Goal: Leave review/rating: Leave review/rating

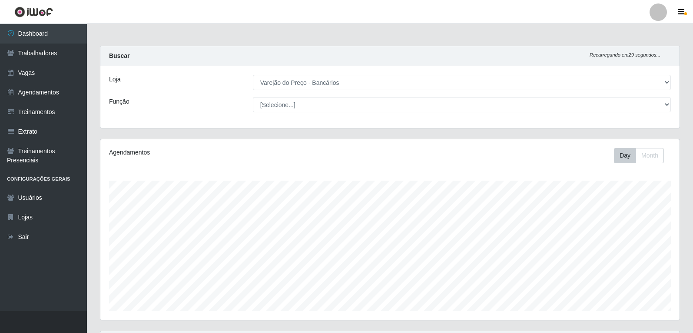
select select "157"
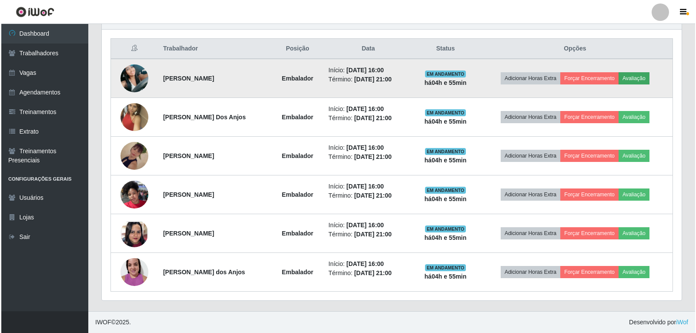
scroll to position [180, 580]
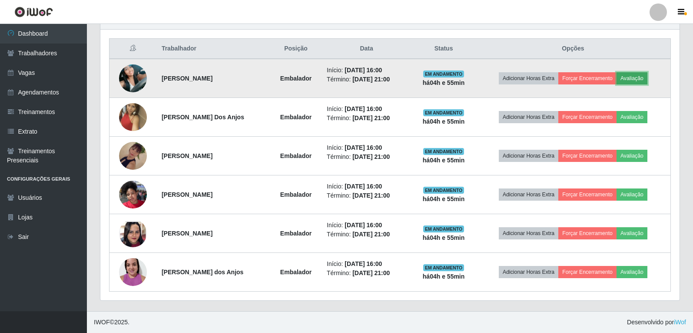
click at [633, 80] on button "Avaliação" at bounding box center [632, 78] width 31 height 12
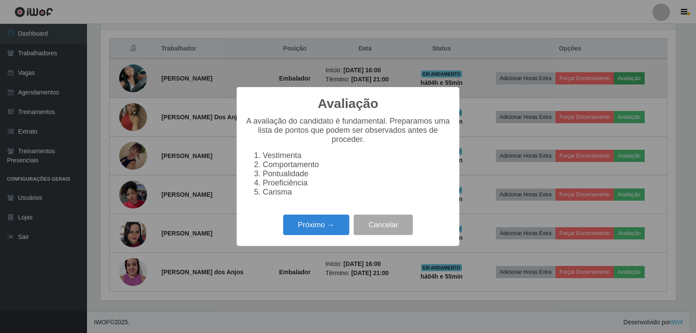
scroll to position [180, 575]
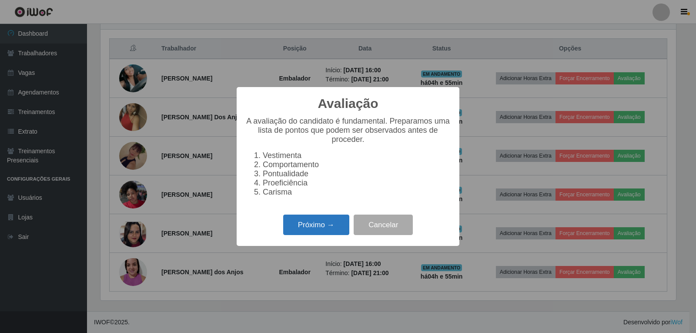
click at [328, 235] on button "Próximo →" at bounding box center [316, 224] width 66 height 20
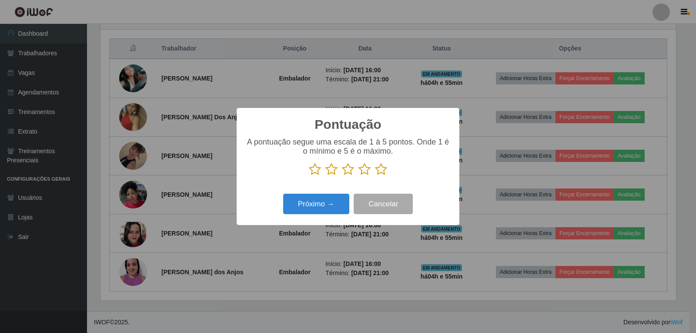
scroll to position [434573, 434179]
click at [381, 170] on icon at bounding box center [381, 169] width 12 height 13
click at [375, 176] on input "radio" at bounding box center [375, 176] width 0 height 0
click at [326, 210] on button "Próximo →" at bounding box center [316, 203] width 66 height 20
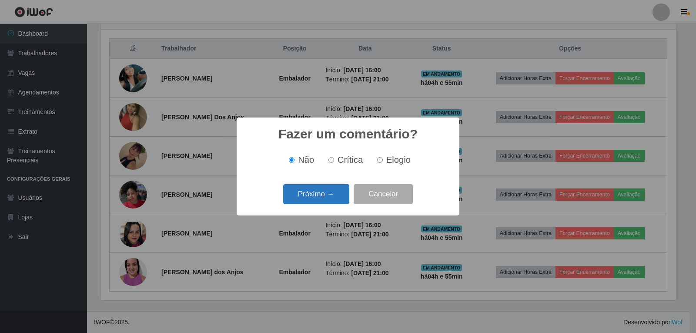
click at [342, 195] on button "Próximo →" at bounding box center [316, 194] width 66 height 20
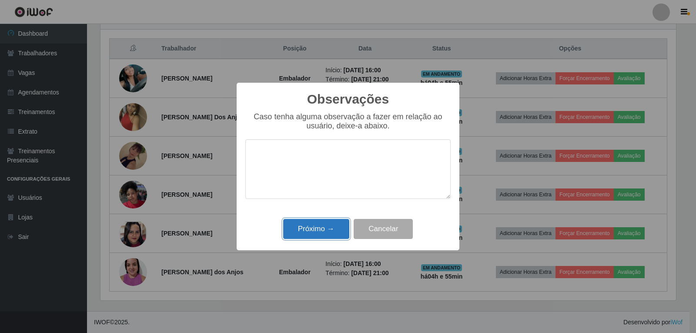
drag, startPoint x: 330, startPoint y: 231, endPoint x: 418, endPoint y: 114, distance: 146.4
click at [330, 230] on button "Próximo →" at bounding box center [316, 229] width 66 height 20
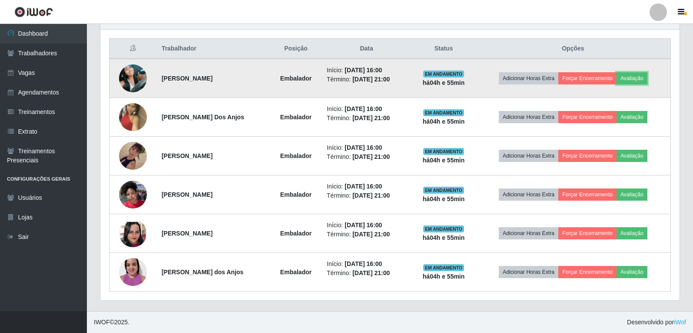
scroll to position [180, 580]
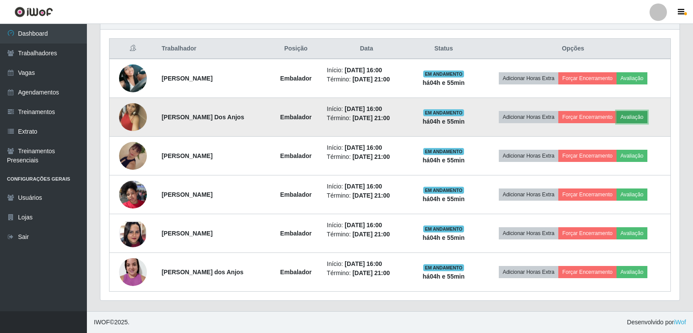
click at [648, 115] on button "Avaliação" at bounding box center [632, 117] width 31 height 12
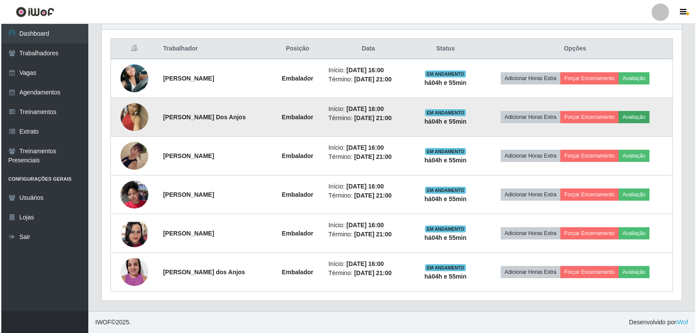
scroll to position [180, 575]
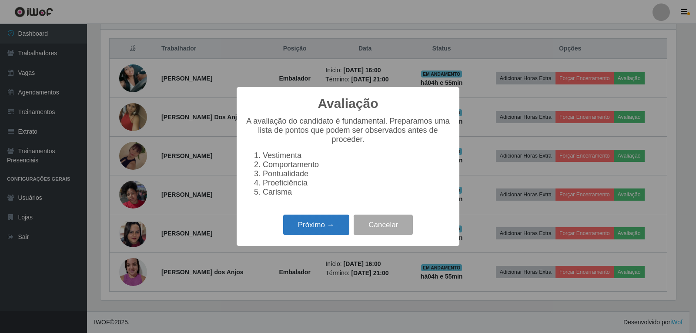
click at [337, 224] on button "Próximo →" at bounding box center [316, 224] width 66 height 20
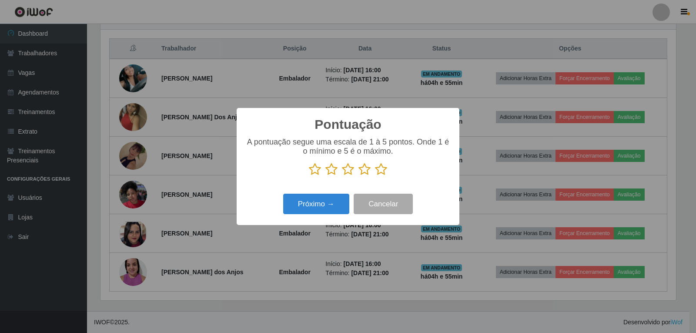
scroll to position [434573, 434179]
click at [381, 170] on icon at bounding box center [381, 169] width 12 height 13
click at [375, 176] on input "radio" at bounding box center [375, 176] width 0 height 0
click at [339, 201] on button "Próximo →" at bounding box center [316, 203] width 66 height 20
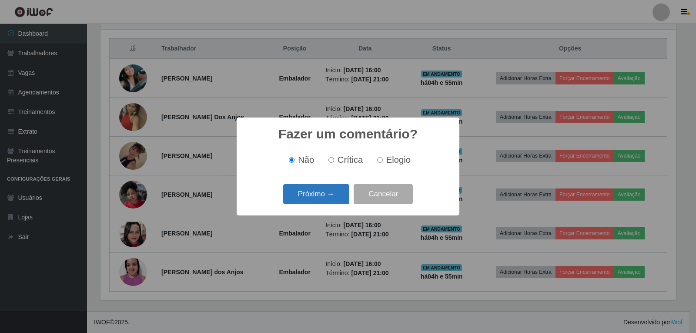
click at [336, 200] on button "Próximo →" at bounding box center [316, 194] width 66 height 20
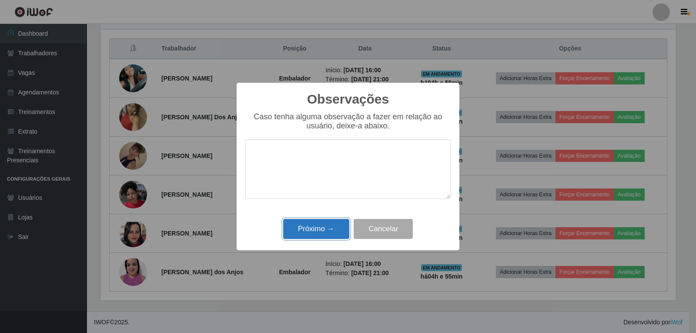
click at [325, 226] on button "Próximo →" at bounding box center [316, 229] width 66 height 20
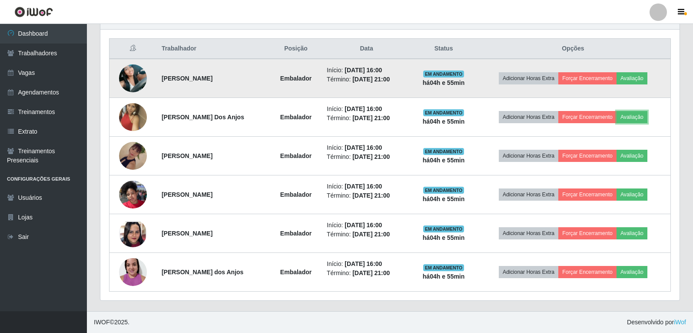
scroll to position [180, 580]
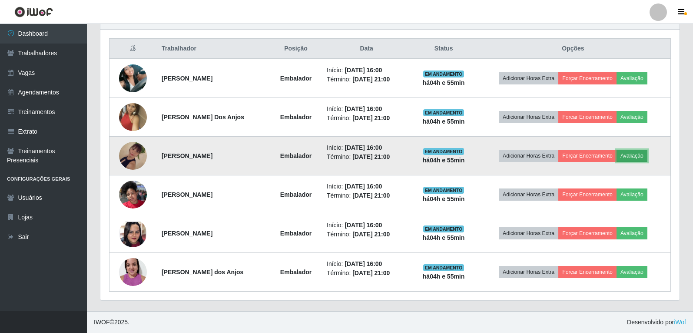
click at [638, 157] on button "Avaliação" at bounding box center [632, 156] width 31 height 12
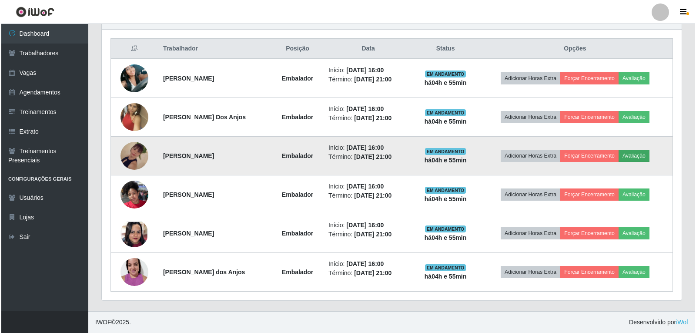
scroll to position [180, 575]
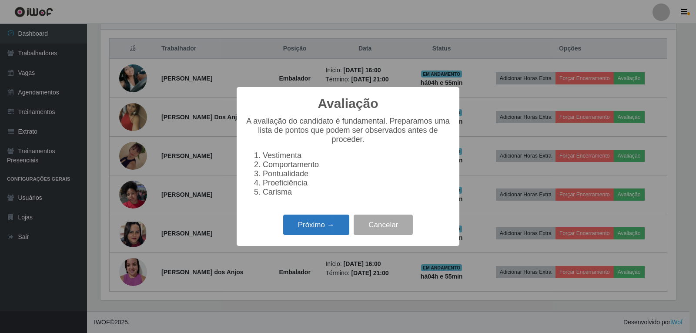
click at [330, 231] on button "Próximo →" at bounding box center [316, 224] width 66 height 20
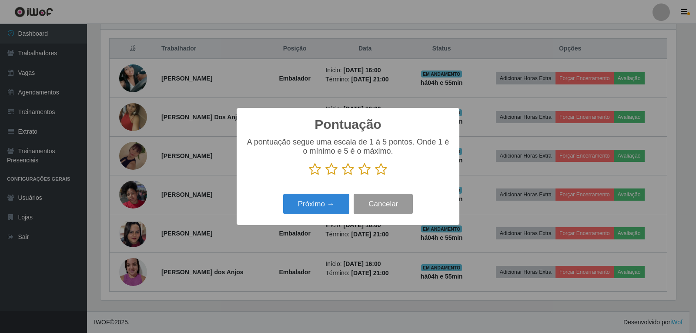
scroll to position [434573, 434179]
click at [385, 168] on icon at bounding box center [381, 169] width 12 height 13
click at [375, 176] on input "radio" at bounding box center [375, 176] width 0 height 0
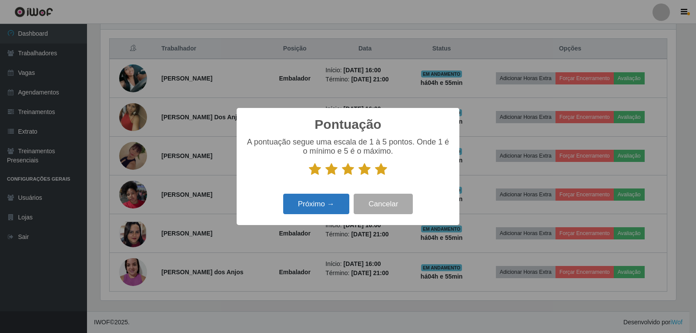
click at [336, 194] on div "Próximo → Cancelar" at bounding box center [347, 203] width 205 height 25
click at [336, 197] on button "Próximo →" at bounding box center [316, 203] width 66 height 20
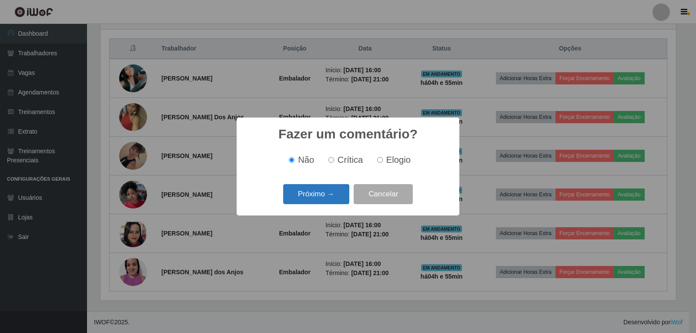
click at [336, 197] on button "Próximo →" at bounding box center [316, 194] width 66 height 20
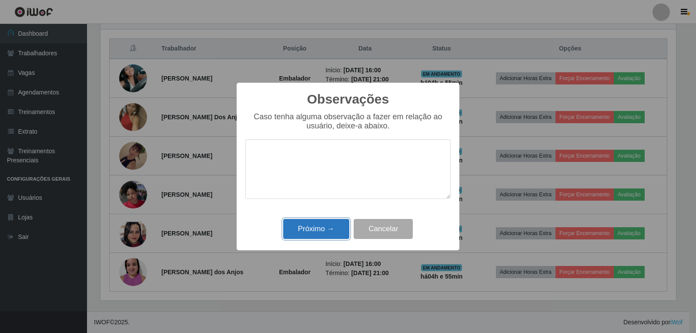
click at [335, 226] on button "Próximo →" at bounding box center [316, 229] width 66 height 20
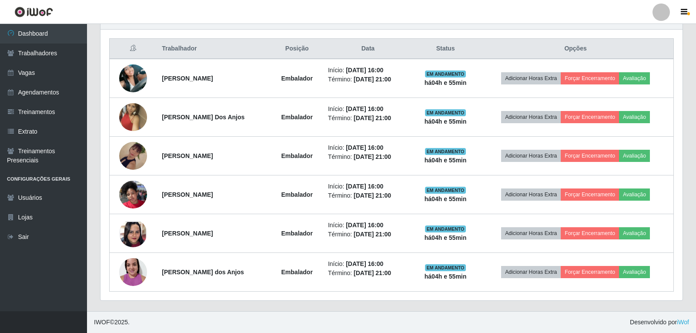
scroll to position [180, 580]
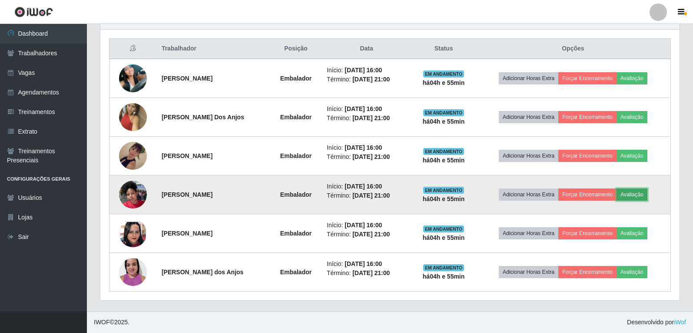
click at [636, 192] on button "Avaliação" at bounding box center [632, 194] width 31 height 12
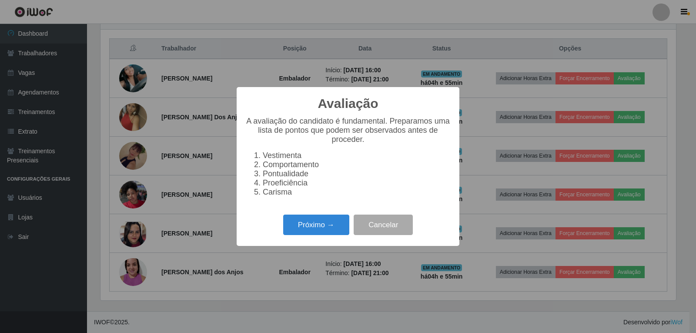
scroll to position [180, 575]
click at [301, 227] on button "Próximo →" at bounding box center [316, 224] width 66 height 20
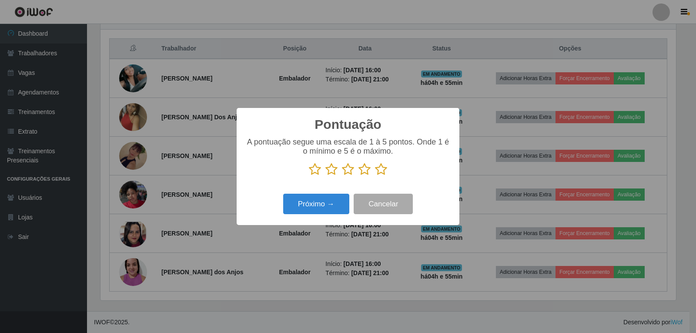
scroll to position [434573, 434179]
drag, startPoint x: 383, startPoint y: 170, endPoint x: 380, endPoint y: 173, distance: 4.6
click at [383, 171] on icon at bounding box center [381, 169] width 12 height 13
click at [375, 176] on input "radio" at bounding box center [375, 176] width 0 height 0
click at [336, 199] on button "Próximo →" at bounding box center [316, 203] width 66 height 20
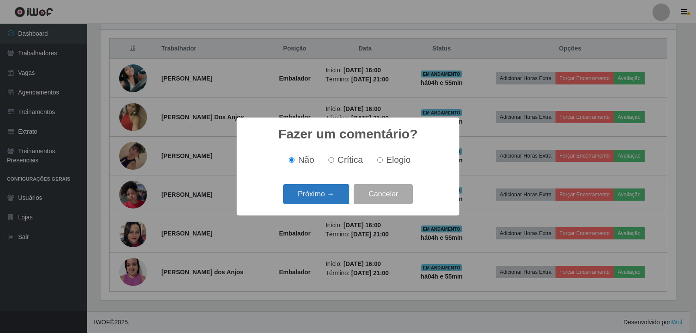
click at [339, 196] on button "Próximo →" at bounding box center [316, 194] width 66 height 20
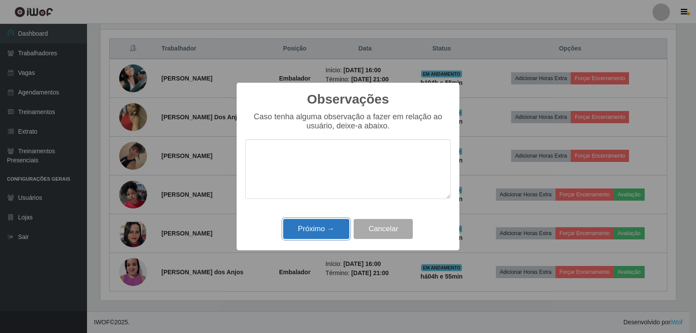
click at [339, 234] on button "Próximo →" at bounding box center [316, 229] width 66 height 20
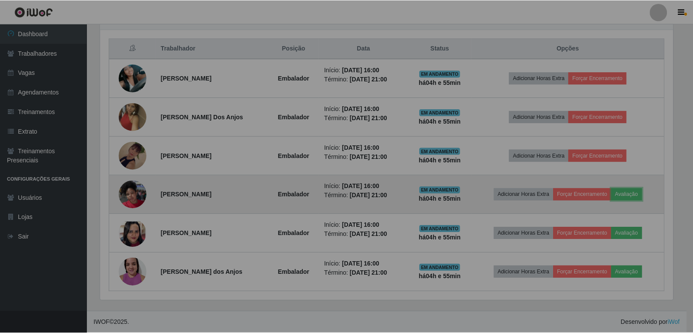
scroll to position [180, 580]
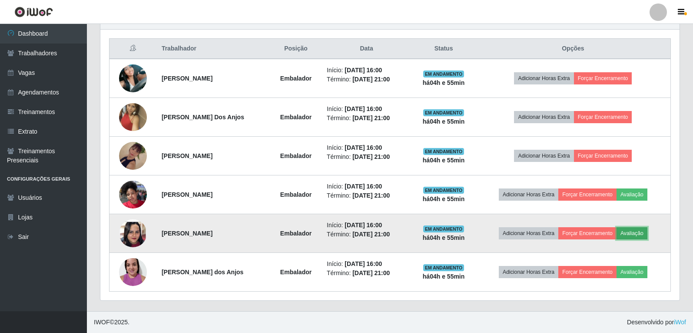
click at [646, 233] on button "Avaliação" at bounding box center [632, 233] width 31 height 12
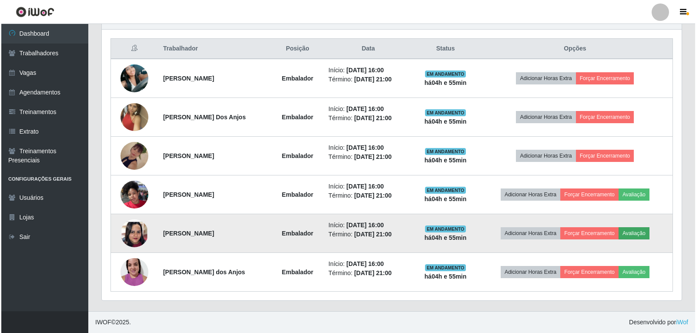
scroll to position [180, 575]
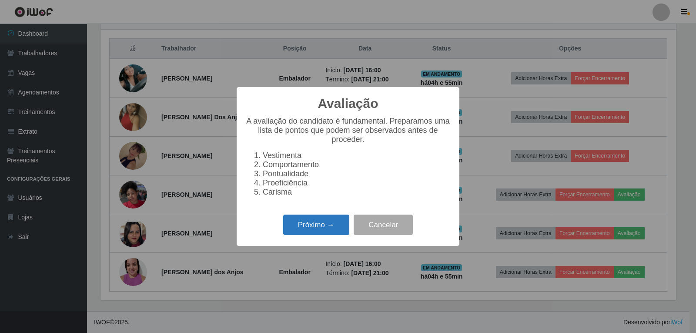
click at [326, 228] on button "Próximo →" at bounding box center [316, 224] width 66 height 20
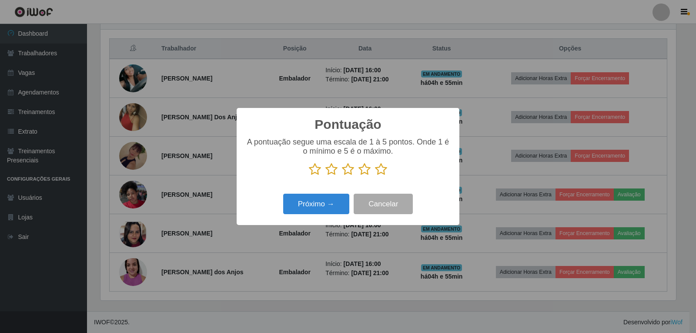
click at [376, 172] on icon at bounding box center [381, 169] width 12 height 13
click at [375, 176] on input "radio" at bounding box center [375, 176] width 0 height 0
click at [332, 204] on button "Próximo →" at bounding box center [316, 203] width 66 height 20
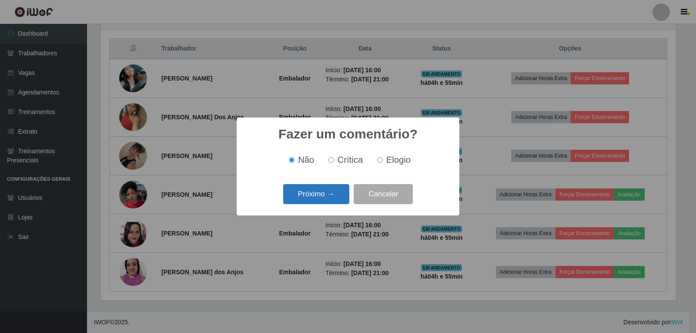
click at [335, 196] on button "Próximo →" at bounding box center [316, 194] width 66 height 20
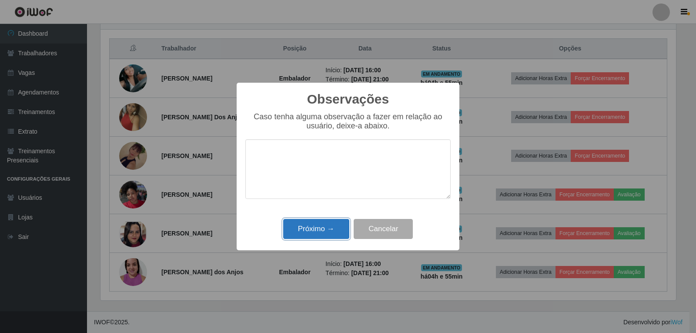
click at [340, 225] on button "Próximo →" at bounding box center [316, 229] width 66 height 20
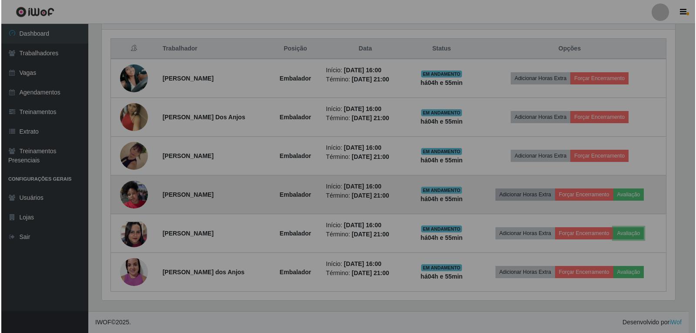
scroll to position [180, 580]
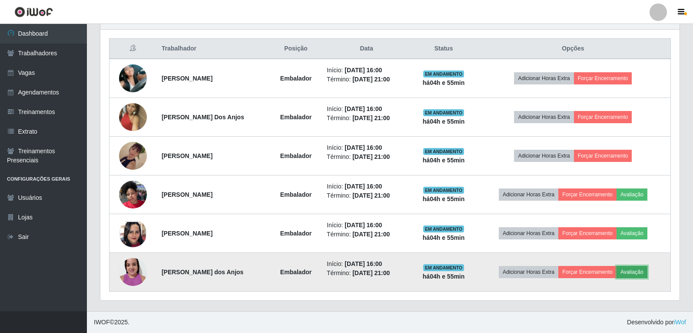
click at [648, 273] on button "Avaliação" at bounding box center [632, 272] width 31 height 12
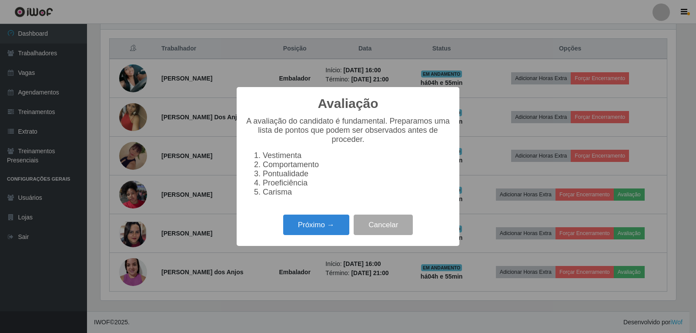
scroll to position [0, 0]
click at [317, 225] on button "Próximo →" at bounding box center [316, 224] width 66 height 20
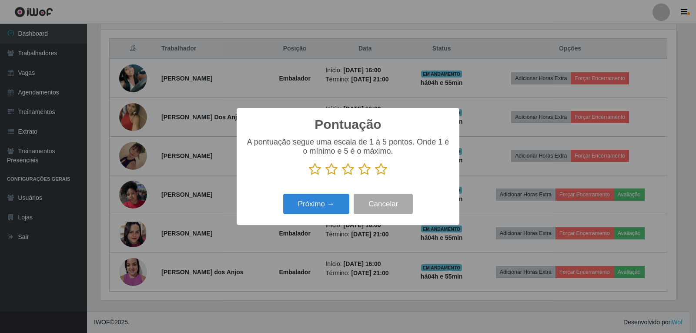
click at [384, 168] on icon at bounding box center [381, 169] width 12 height 13
click at [375, 176] on input "radio" at bounding box center [375, 176] width 0 height 0
click at [336, 206] on button "Próximo →" at bounding box center [316, 203] width 66 height 20
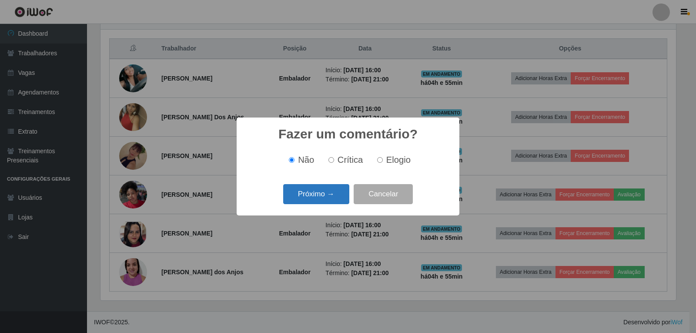
click at [341, 193] on button "Próximo →" at bounding box center [316, 194] width 66 height 20
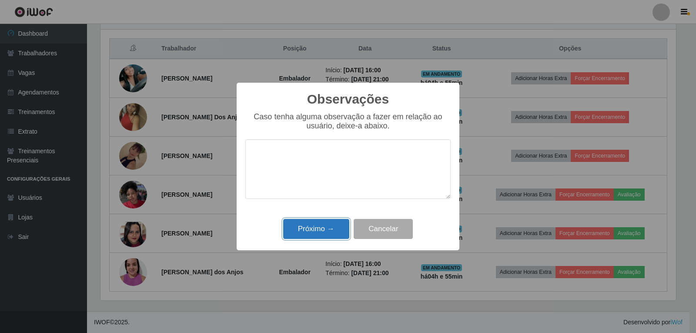
click at [343, 227] on button "Próximo →" at bounding box center [316, 229] width 66 height 20
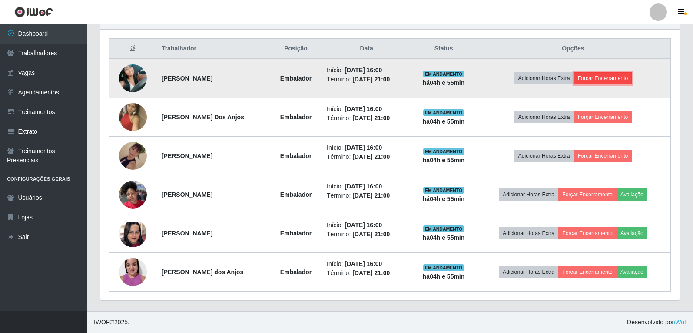
click at [596, 78] on button "Forçar Encerramento" at bounding box center [603, 78] width 58 height 12
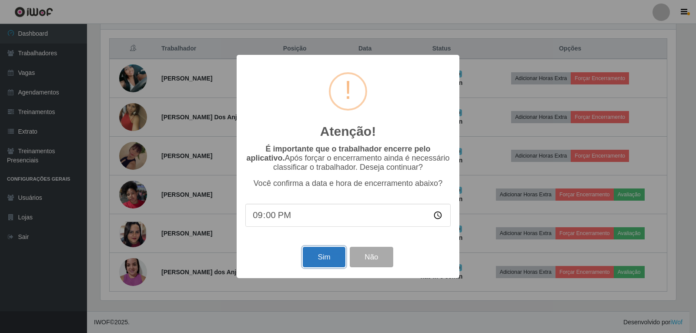
click at [330, 254] on button "Sim" at bounding box center [324, 257] width 42 height 20
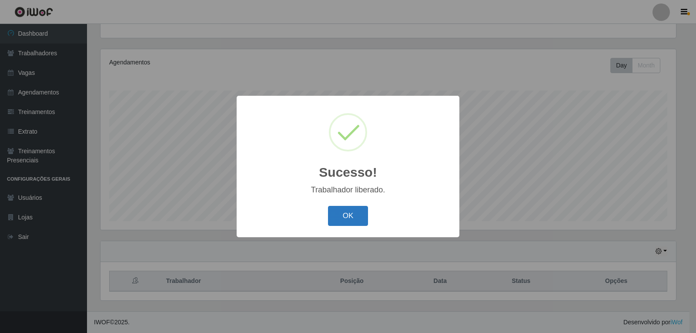
click at [351, 216] on button "OK" at bounding box center [348, 216] width 40 height 20
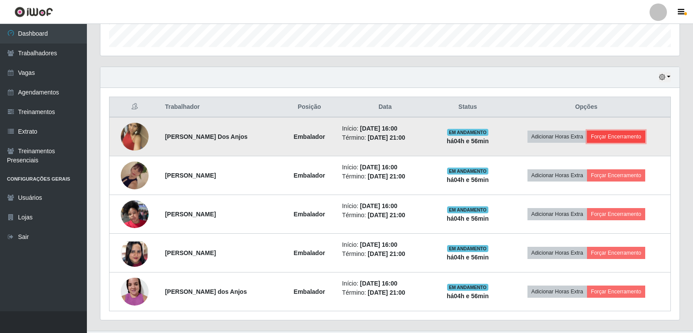
click at [615, 138] on button "Forçar Encerramento" at bounding box center [616, 136] width 58 height 12
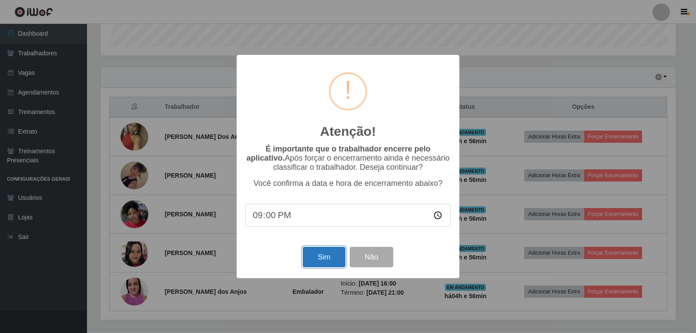
click at [325, 260] on button "Sim" at bounding box center [324, 257] width 42 height 20
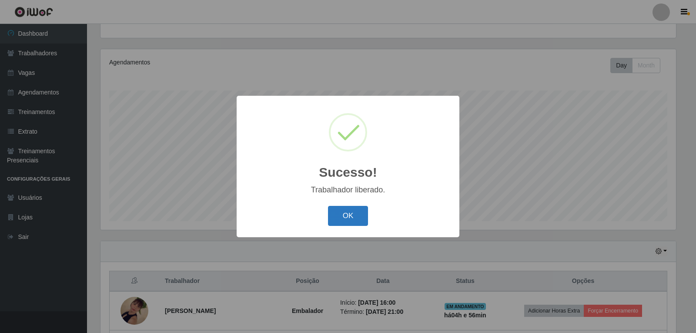
click at [350, 216] on button "OK" at bounding box center [348, 216] width 40 height 20
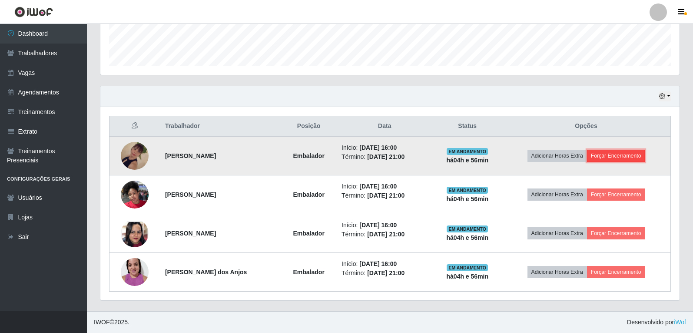
click at [630, 156] on button "Forçar Encerramento" at bounding box center [616, 156] width 58 height 12
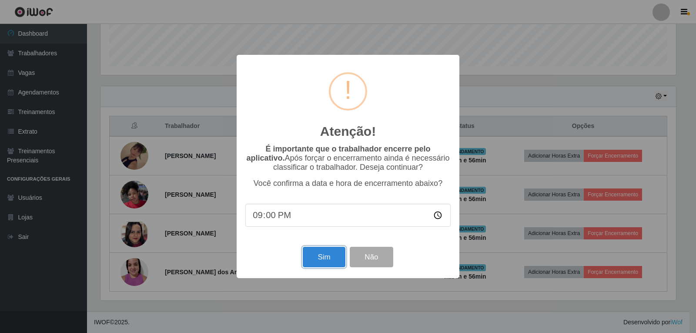
drag, startPoint x: 345, startPoint y: 256, endPoint x: 343, endPoint y: 249, distance: 7.6
click at [344, 256] on button "Sim" at bounding box center [324, 257] width 42 height 20
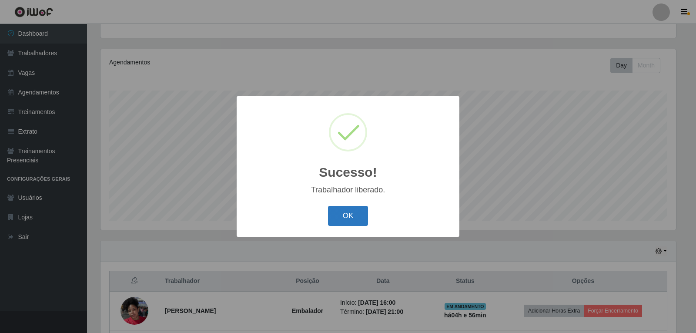
click at [334, 215] on button "OK" at bounding box center [348, 216] width 40 height 20
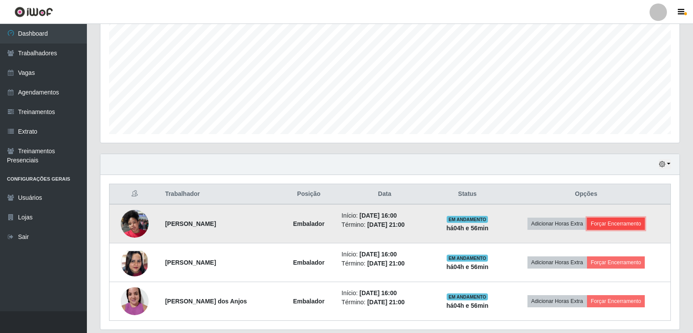
click at [617, 222] on button "Forçar Encerramento" at bounding box center [616, 223] width 58 height 12
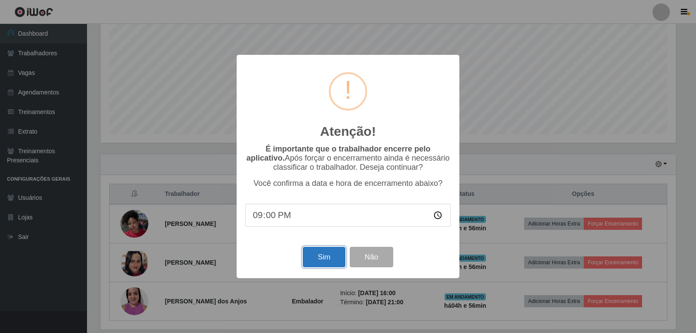
click at [320, 252] on button "Sim" at bounding box center [324, 257] width 42 height 20
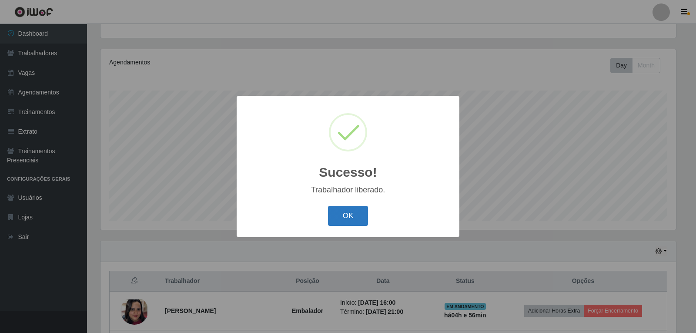
click at [352, 213] on button "OK" at bounding box center [348, 216] width 40 height 20
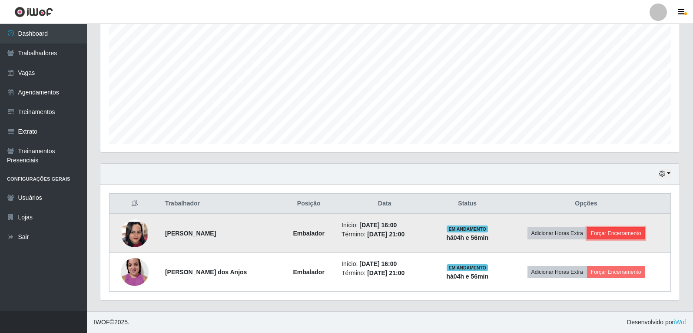
click at [623, 231] on button "Forçar Encerramento" at bounding box center [616, 233] width 58 height 12
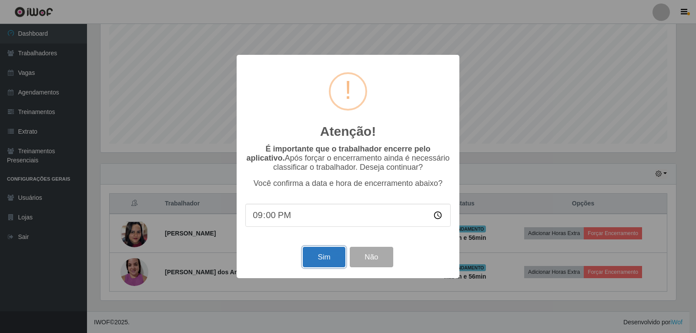
click at [333, 257] on button "Sim" at bounding box center [324, 257] width 42 height 20
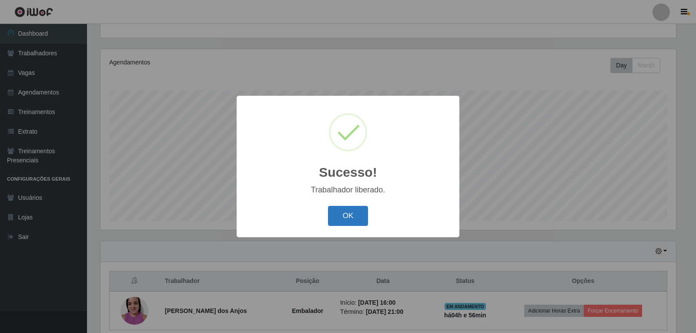
click at [355, 215] on button "OK" at bounding box center [348, 216] width 40 height 20
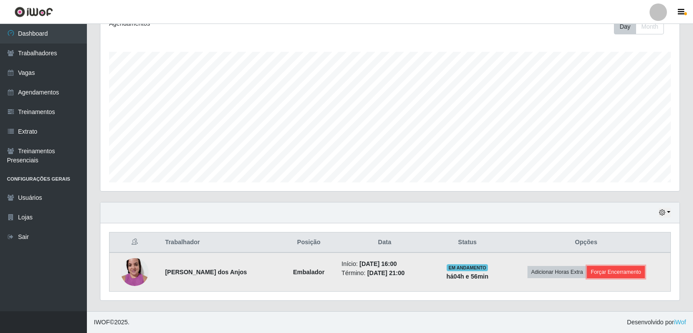
click at [635, 272] on button "Forçar Encerramento" at bounding box center [616, 272] width 58 height 12
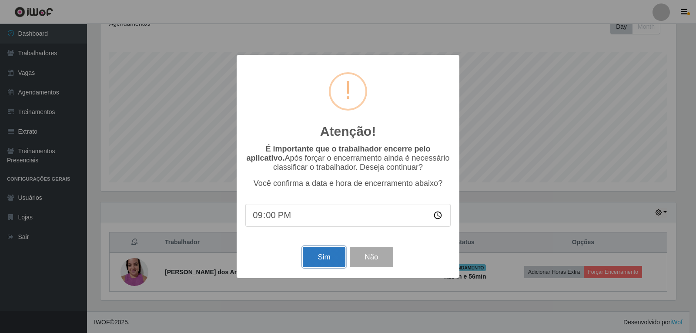
click at [325, 256] on button "Sim" at bounding box center [324, 257] width 42 height 20
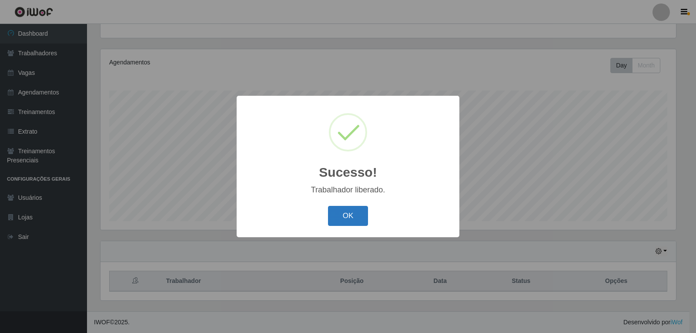
click at [345, 220] on button "OK" at bounding box center [348, 216] width 40 height 20
